Goal: Task Accomplishment & Management: Use online tool/utility

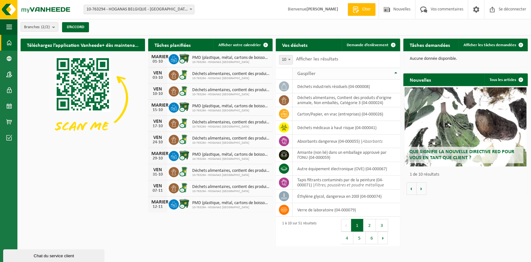
drag, startPoint x: 492, startPoint y: 41, endPoint x: 322, endPoint y: 76, distance: 173.6
click at [492, 41] on link "Afficher les tâches demandées" at bounding box center [493, 45] width 69 height 13
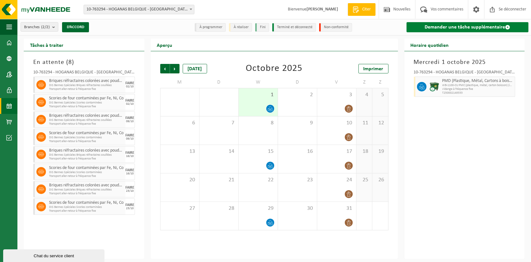
click at [449, 29] on font "Demander une tâche supplémentaire" at bounding box center [465, 27] width 80 height 5
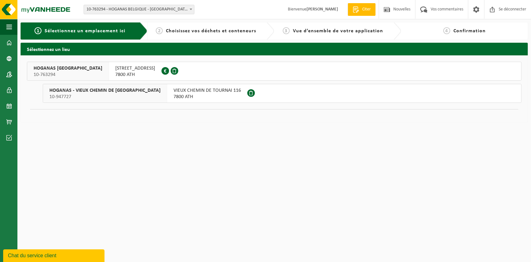
click at [115, 69] on span "RUELLE GROS PIERRE 10" at bounding box center [135, 68] width 40 height 6
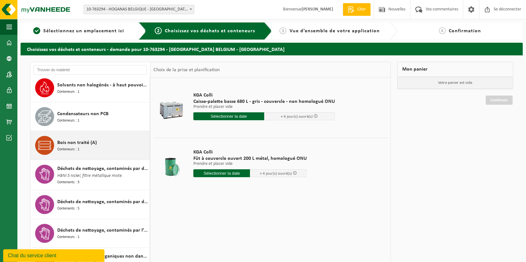
click at [68, 140] on span "Bois non traité (A)" at bounding box center [77, 143] width 40 height 8
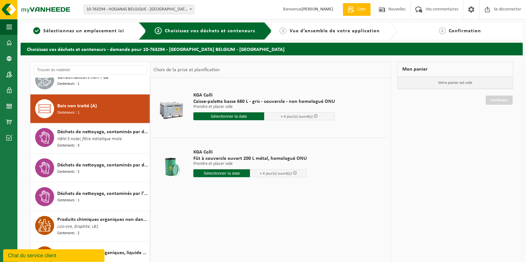
scroll to position [839, 0]
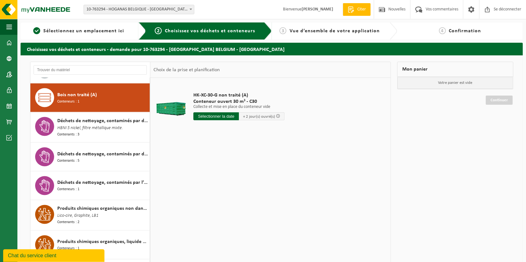
click at [209, 117] on input "text" at bounding box center [216, 116] width 46 height 8
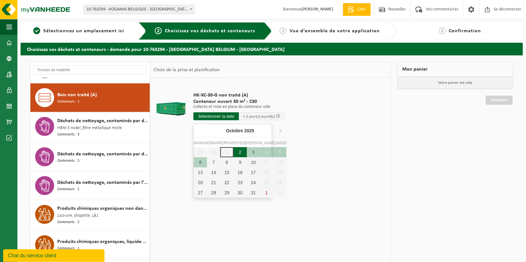
click at [234, 153] on div "2" at bounding box center [240, 152] width 13 height 10
type input "Van 2025-10-02"
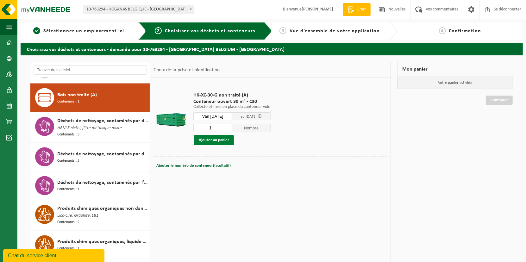
click at [228, 143] on button "Ajouter au panier" at bounding box center [214, 140] width 40 height 10
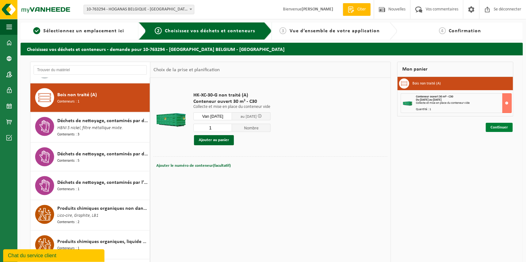
click at [496, 129] on link "Continuer" at bounding box center [499, 127] width 27 height 9
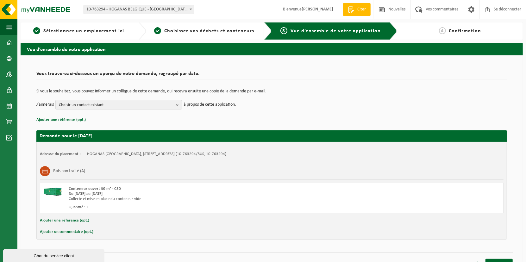
scroll to position [9, 0]
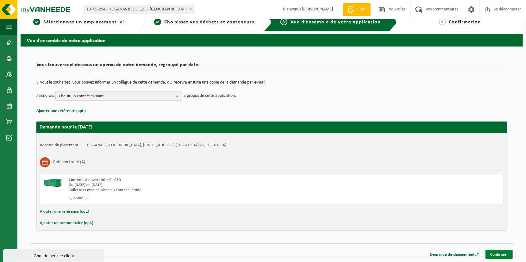
click at [500, 253] on link "Confirmer" at bounding box center [499, 254] width 27 height 9
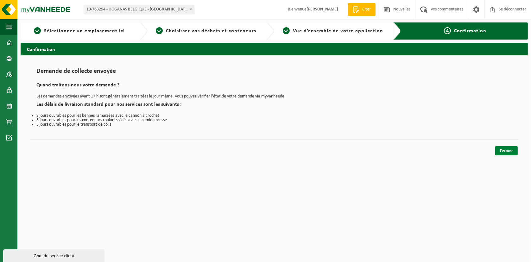
click at [502, 151] on link "Fermer" at bounding box center [506, 150] width 22 height 9
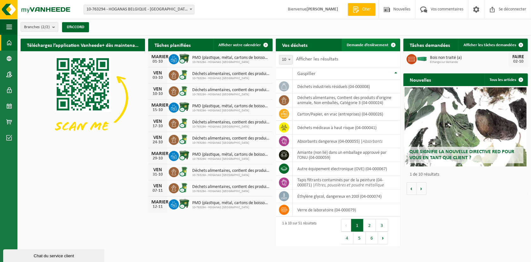
click at [356, 44] on span "Demande d’enlèvement" at bounding box center [368, 45] width 42 height 4
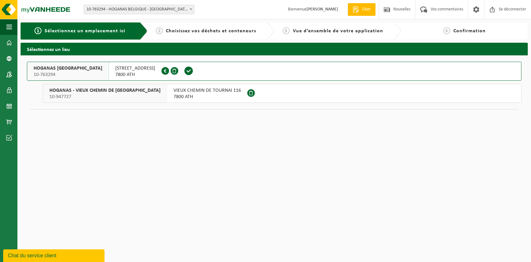
click at [115, 70] on span "[STREET_ADDRESS]" at bounding box center [135, 68] width 40 height 6
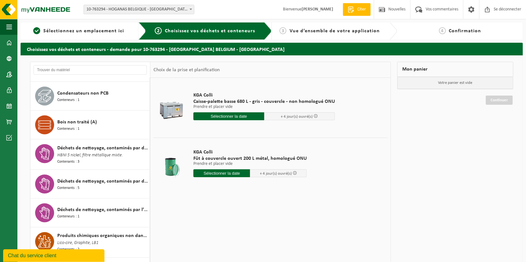
scroll to position [823, 0]
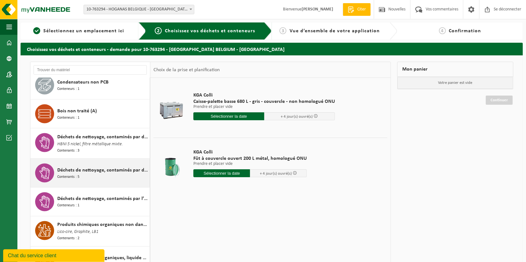
click at [79, 167] on span "Déchets de nettoyage, contaminés par divers déchets dangereux" at bounding box center [102, 171] width 91 height 8
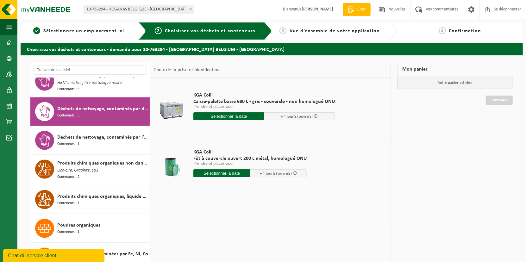
scroll to position [898, 0]
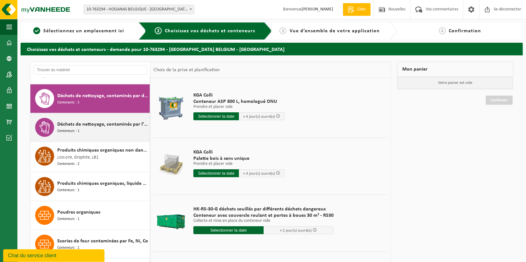
click at [96, 121] on span "Déchets de nettoyage, contaminés par l’huile" at bounding box center [102, 125] width 91 height 8
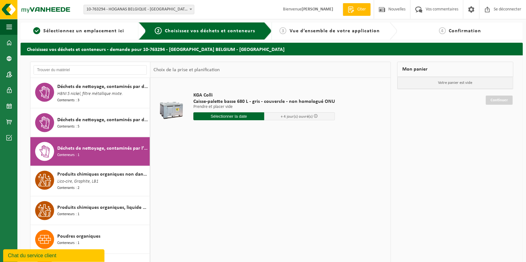
scroll to position [864, 0]
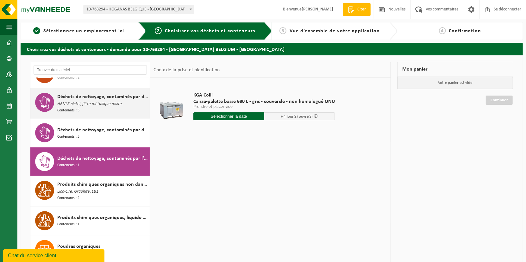
click at [95, 105] on div "Déchets de nettoyage, contaminés par des métaux lourds HBNI 5 nickel, filtre mé…" at bounding box center [102, 103] width 91 height 21
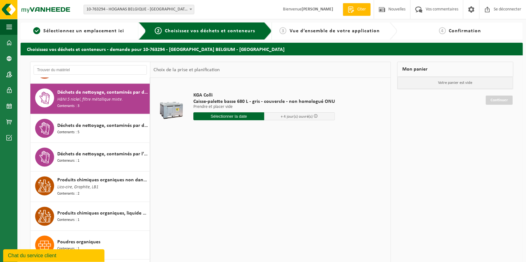
scroll to position [868, 0]
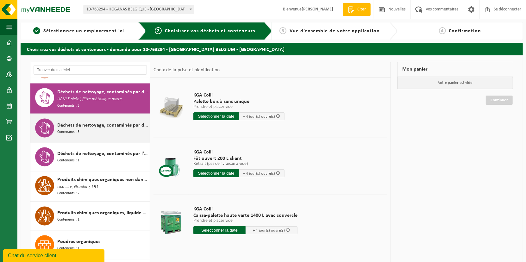
click at [90, 124] on div "Déchets de nettoyage, contaminés par divers déchets dangereux Contenants : 5" at bounding box center [102, 128] width 91 height 19
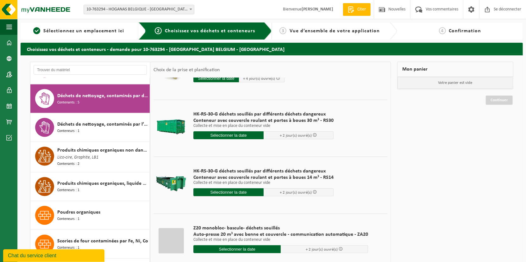
scroll to position [101, 0]
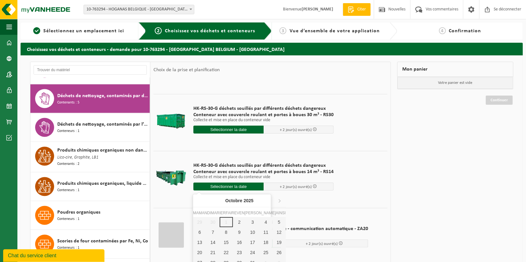
click at [215, 186] on input "text" at bounding box center [228, 187] width 70 height 8
click at [233, 222] on div "2" at bounding box center [239, 222] width 13 height 10
type input "Van 2025-10-02"
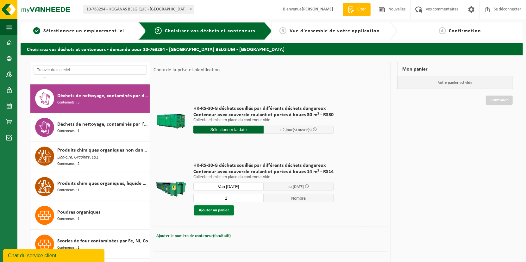
click at [209, 209] on button "Ajouter au panier" at bounding box center [214, 211] width 40 height 10
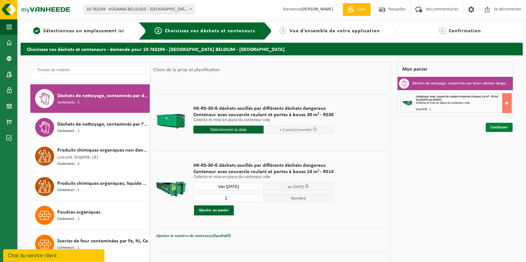
click at [497, 129] on link "Continuer" at bounding box center [499, 127] width 27 height 9
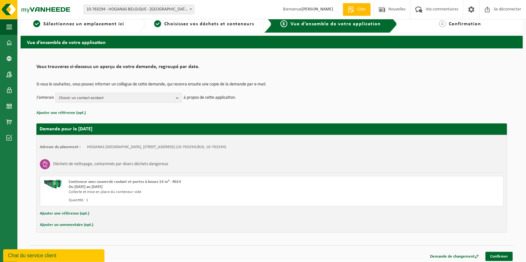
scroll to position [9, 0]
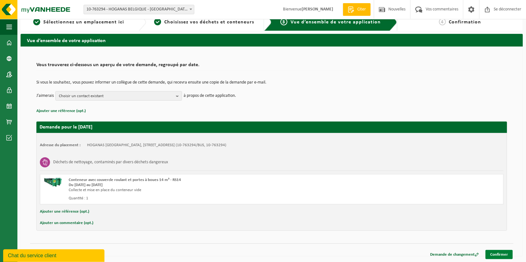
click at [502, 252] on link "Confirmer" at bounding box center [499, 254] width 27 height 9
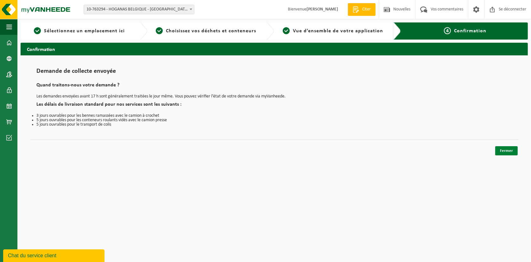
click at [510, 154] on link "Fermer" at bounding box center [506, 150] width 22 height 9
